Goal: Use online tool/utility: Utilize a website feature to perform a specific function

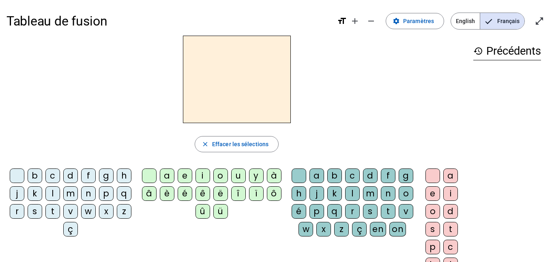
click at [78, 174] on div "d" at bounding box center [70, 176] width 15 height 15
click at [179, 175] on div "e" at bounding box center [185, 176] width 15 height 15
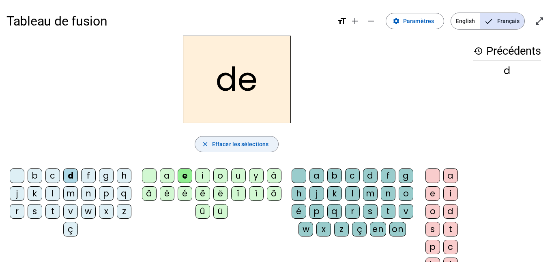
click at [237, 146] on span "Effacer les sélections" at bounding box center [240, 145] width 56 height 10
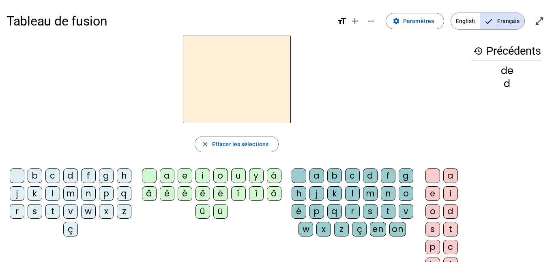
click at [78, 177] on div "d" at bounding box center [70, 176] width 15 height 15
click at [238, 173] on div "u" at bounding box center [238, 176] width 15 height 15
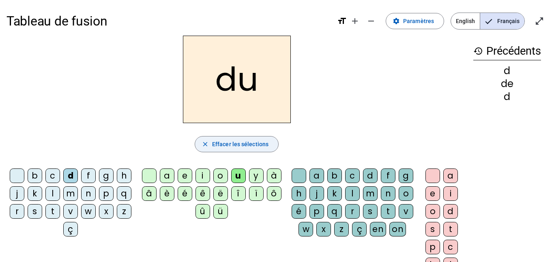
click at [234, 147] on span "Effacer les sélections" at bounding box center [240, 145] width 56 height 10
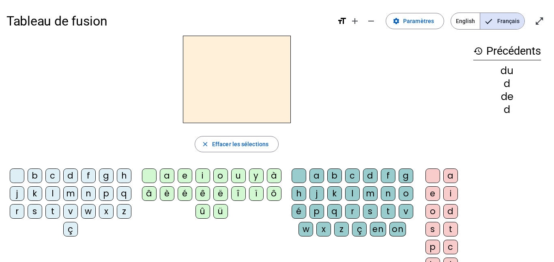
click at [60, 189] on div "l" at bounding box center [52, 194] width 15 height 15
click at [165, 174] on div "a" at bounding box center [167, 176] width 15 height 15
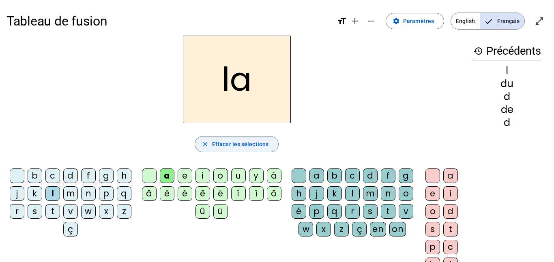
click at [236, 146] on span "Effacer les sélections" at bounding box center [240, 145] width 56 height 10
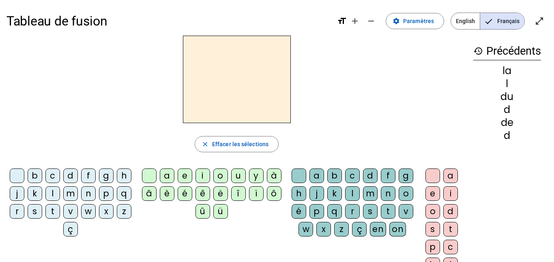
click at [60, 192] on div "l" at bounding box center [52, 194] width 15 height 15
click at [170, 174] on div "a" at bounding box center [167, 176] width 15 height 15
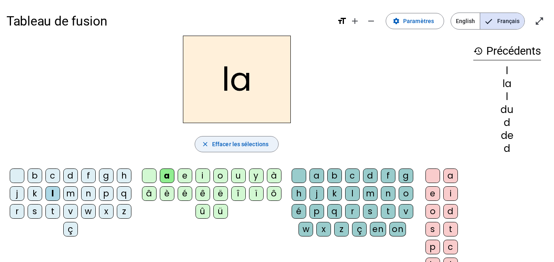
click at [234, 144] on span "Effacer les sélections" at bounding box center [240, 145] width 56 height 10
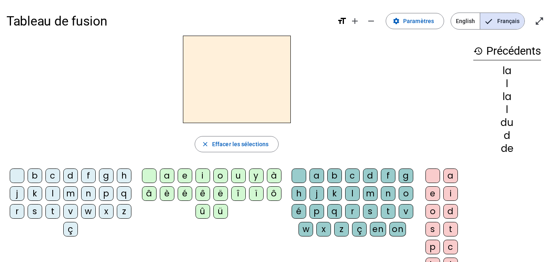
click at [60, 190] on div "l" at bounding box center [52, 194] width 15 height 15
click at [183, 173] on div "e" at bounding box center [185, 176] width 15 height 15
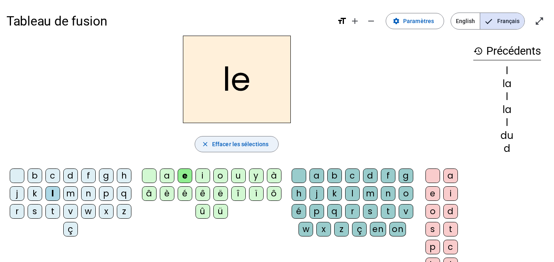
click at [232, 144] on span "Effacer les sélections" at bounding box center [240, 145] width 56 height 10
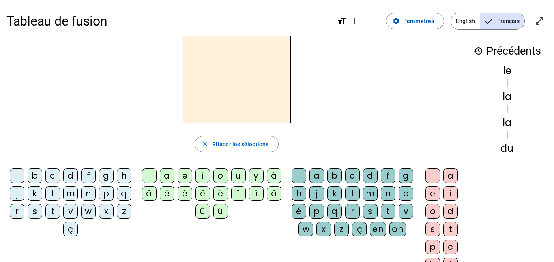
click at [60, 192] on div "l" at bounding box center [52, 194] width 15 height 15
click at [167, 178] on div "a" at bounding box center [167, 176] width 15 height 15
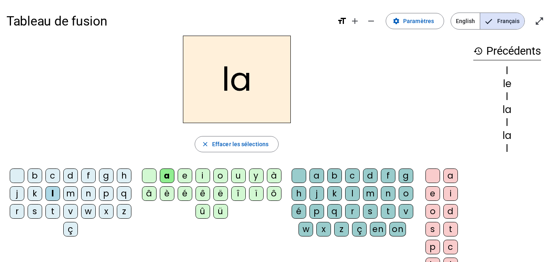
click at [359, 173] on div "c" at bounding box center [352, 176] width 15 height 15
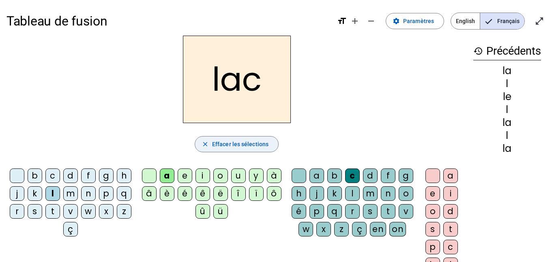
click at [264, 143] on span "Effacer les sélections" at bounding box center [240, 145] width 56 height 10
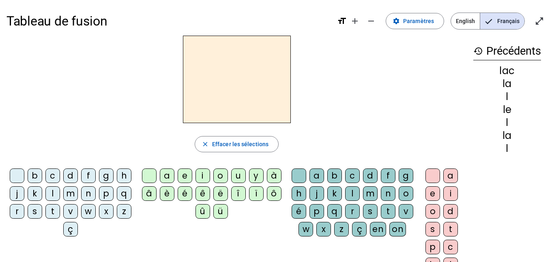
click at [78, 195] on div "m" at bounding box center [70, 194] width 15 height 15
click at [221, 174] on div "o" at bounding box center [220, 176] width 15 height 15
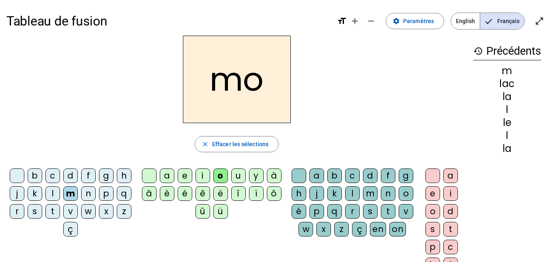
click at [381, 219] on div "t" at bounding box center [388, 211] width 15 height 15
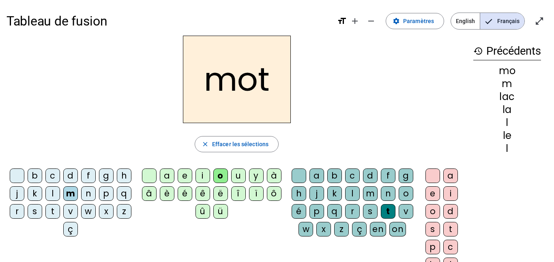
click at [432, 208] on div "o" at bounding box center [432, 211] width 15 height 15
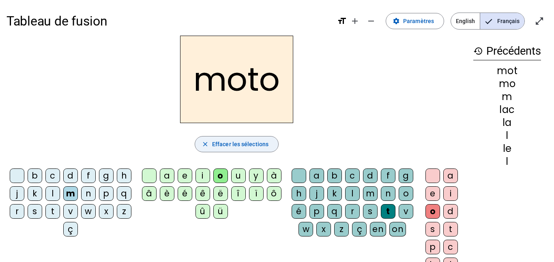
click at [245, 144] on span "Effacer les sélections" at bounding box center [240, 145] width 56 height 10
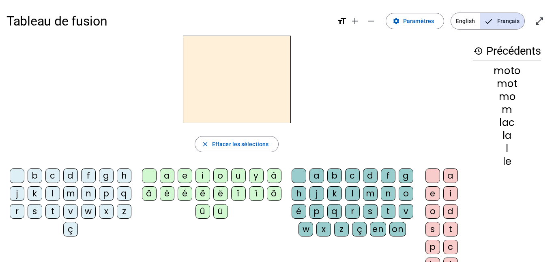
click at [60, 193] on div "l" at bounding box center [52, 194] width 15 height 15
click at [221, 171] on div "o" at bounding box center [220, 176] width 15 height 15
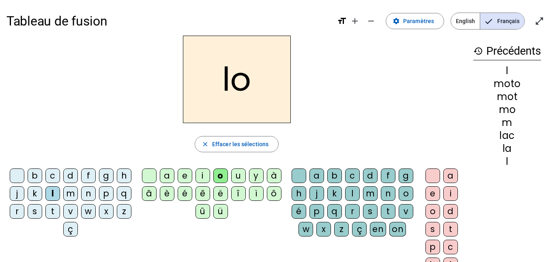
click at [381, 219] on div "t" at bounding box center [388, 211] width 15 height 15
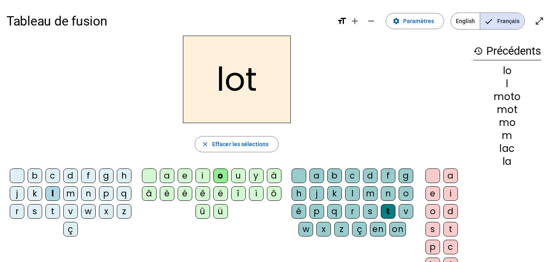
click at [433, 208] on div "o" at bounding box center [432, 211] width 15 height 15
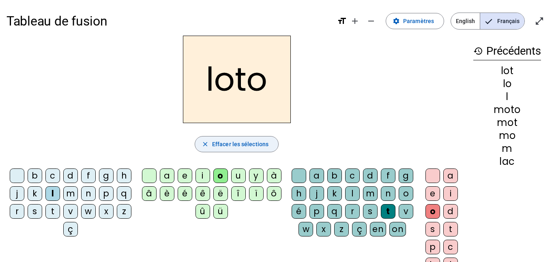
click at [238, 142] on span "Effacer les sélections" at bounding box center [240, 145] width 56 height 10
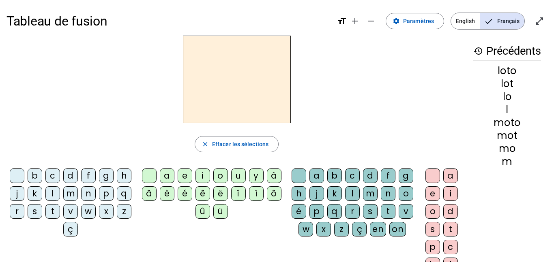
click at [78, 212] on div "v" at bounding box center [70, 211] width 15 height 15
click at [187, 192] on div "é" at bounding box center [185, 194] width 15 height 15
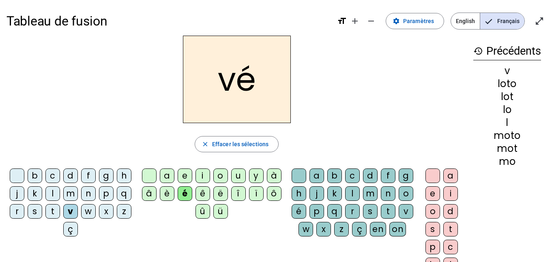
click at [360, 191] on div "l" at bounding box center [352, 194] width 15 height 15
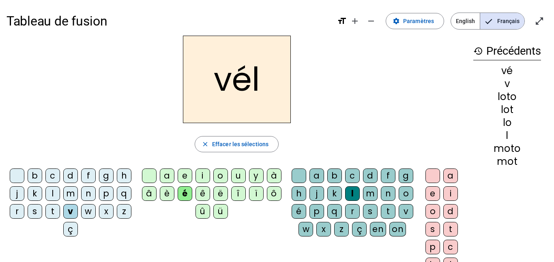
click at [433, 211] on div "o" at bounding box center [432, 211] width 15 height 15
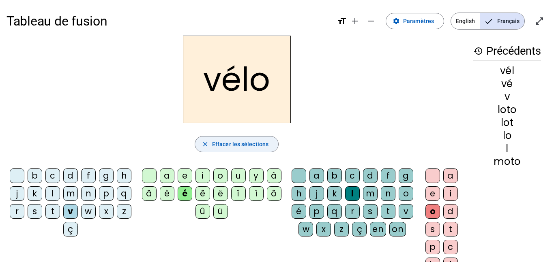
click at [263, 144] on span "Effacer les sélections" at bounding box center [240, 145] width 56 height 10
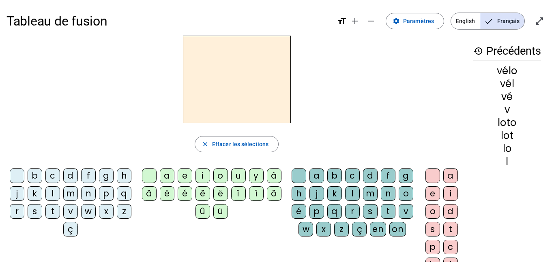
click at [99, 201] on div "p" at bounding box center [106, 194] width 15 height 15
click at [202, 178] on div "i" at bounding box center [203, 176] width 15 height 15
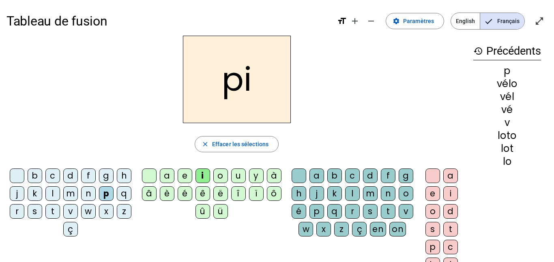
click at [324, 213] on div "p" at bounding box center [316, 211] width 15 height 15
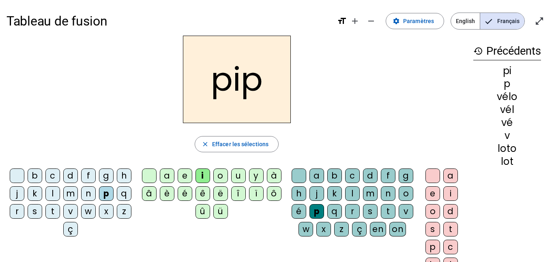
click at [434, 209] on div "o" at bounding box center [432, 211] width 15 height 15
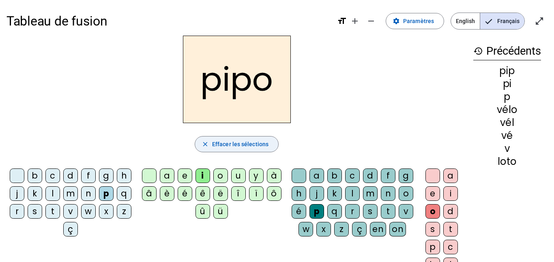
click at [264, 143] on span "Effacer les sélections" at bounding box center [240, 145] width 56 height 10
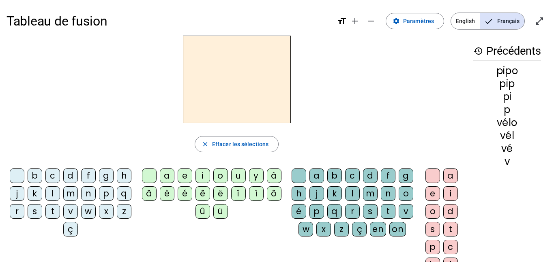
click at [346, 145] on div "close Effacer les sélections" at bounding box center [236, 144] width 460 height 16
